Goal: Task Accomplishment & Management: Manage account settings

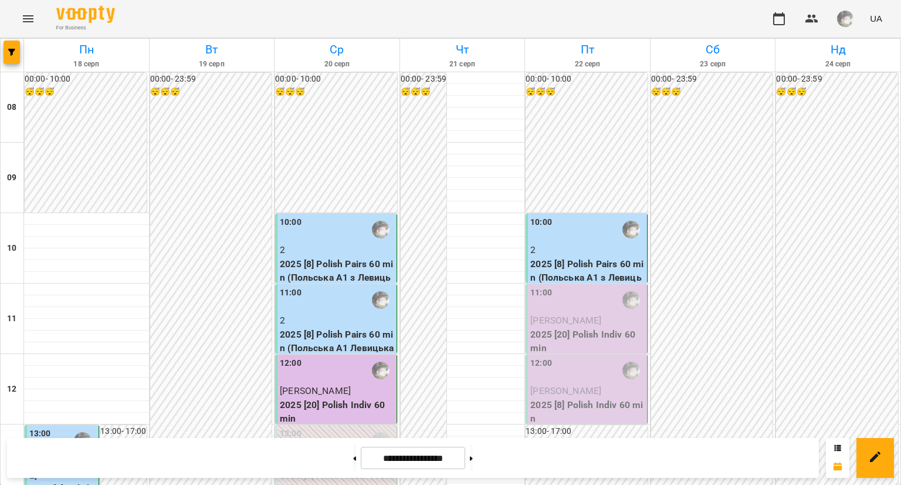
click at [568, 340] on p "2025 [20] Polish Indiv 60 min" at bounding box center [587, 341] width 114 height 28
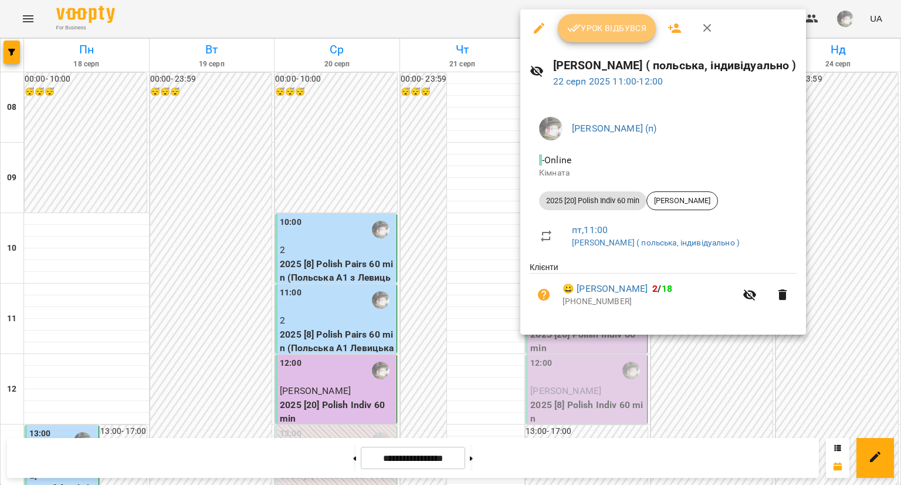
click at [624, 29] on span "Урок відбувся" at bounding box center [607, 28] width 80 height 14
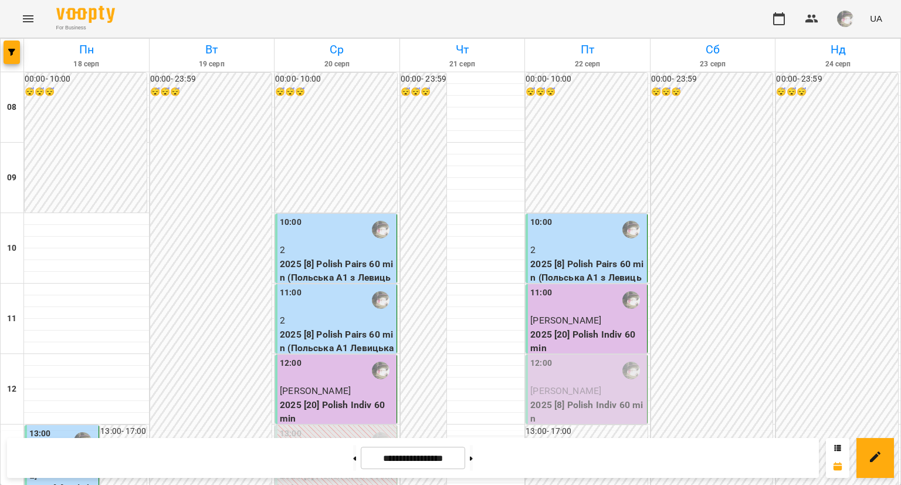
click at [614, 422] on p "2025 [8] Polish Indiv 60 min" at bounding box center [587, 412] width 114 height 28
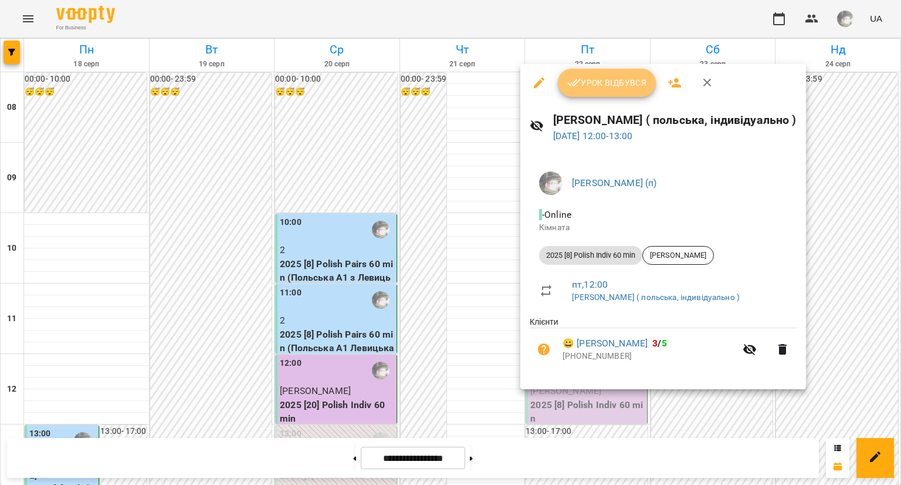
click at [618, 80] on span "Урок відбувся" at bounding box center [607, 83] width 80 height 14
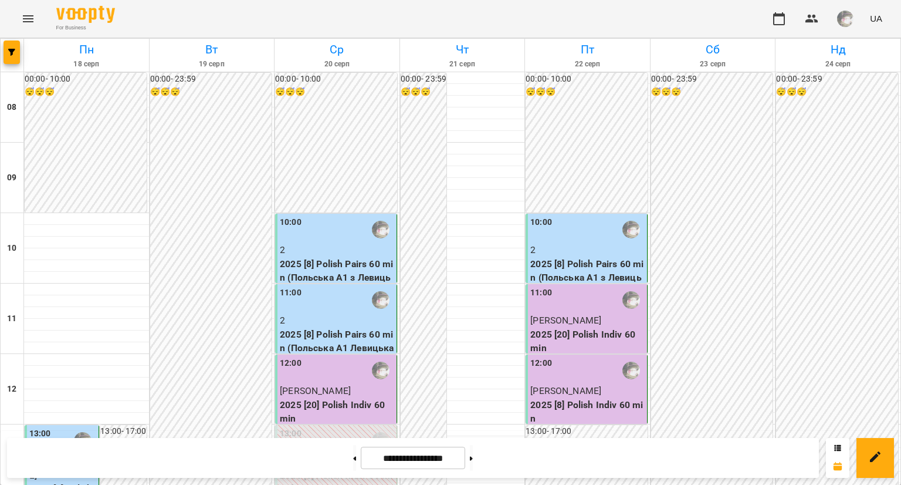
scroll to position [474, 0]
